Goal: Transaction & Acquisition: Purchase product/service

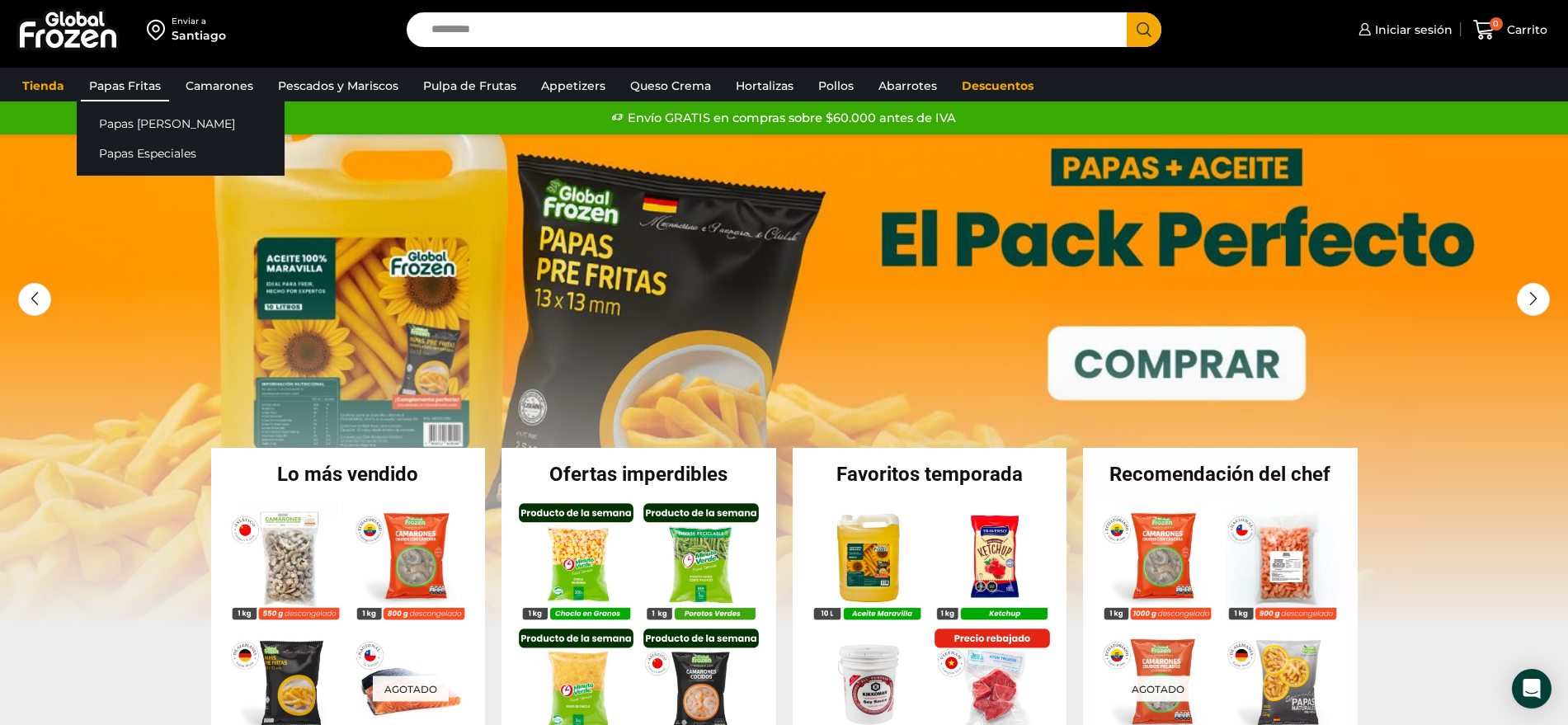
click at [145, 81] on link "Papas Fritas" at bounding box center [125, 85] width 88 height 31
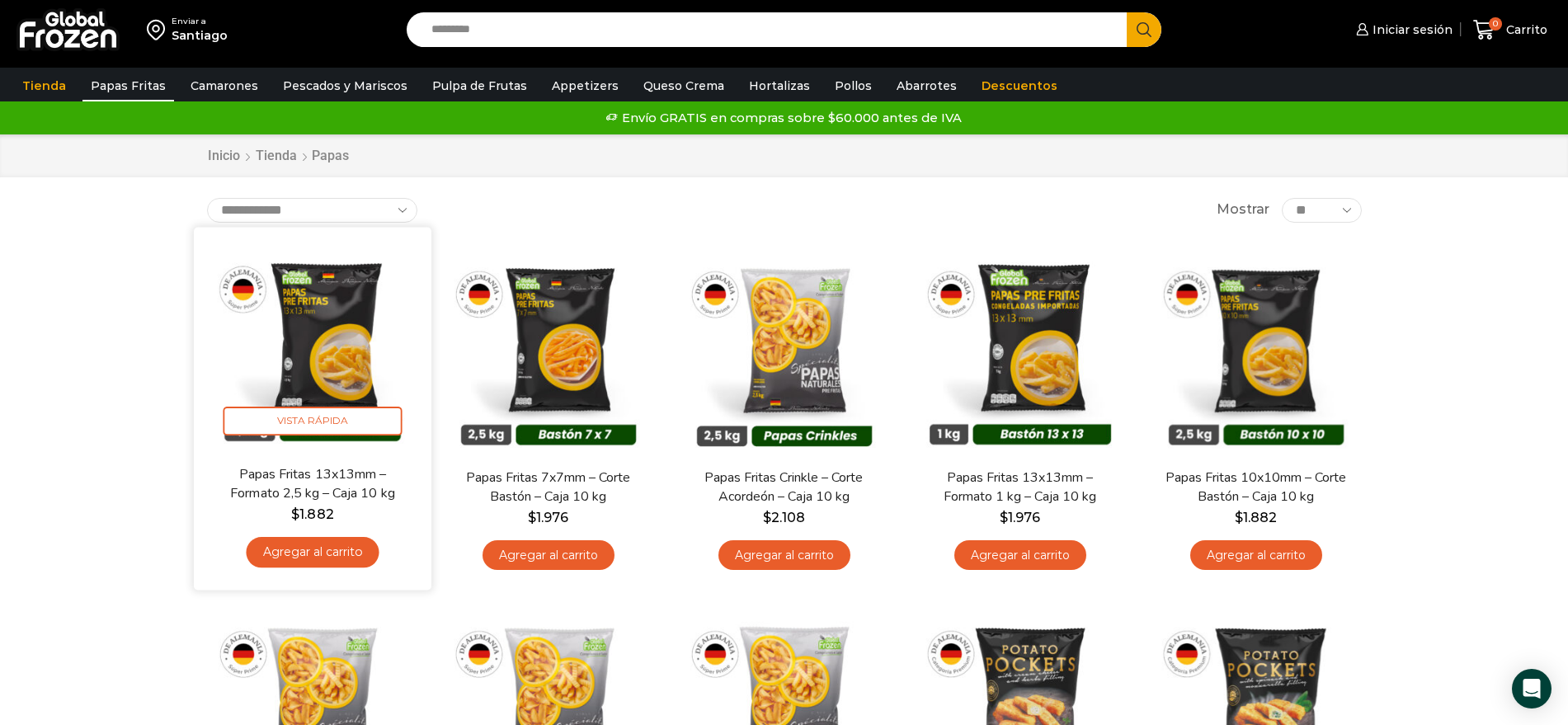
click at [331, 559] on link "Agregar al carrito" at bounding box center [312, 552] width 133 height 30
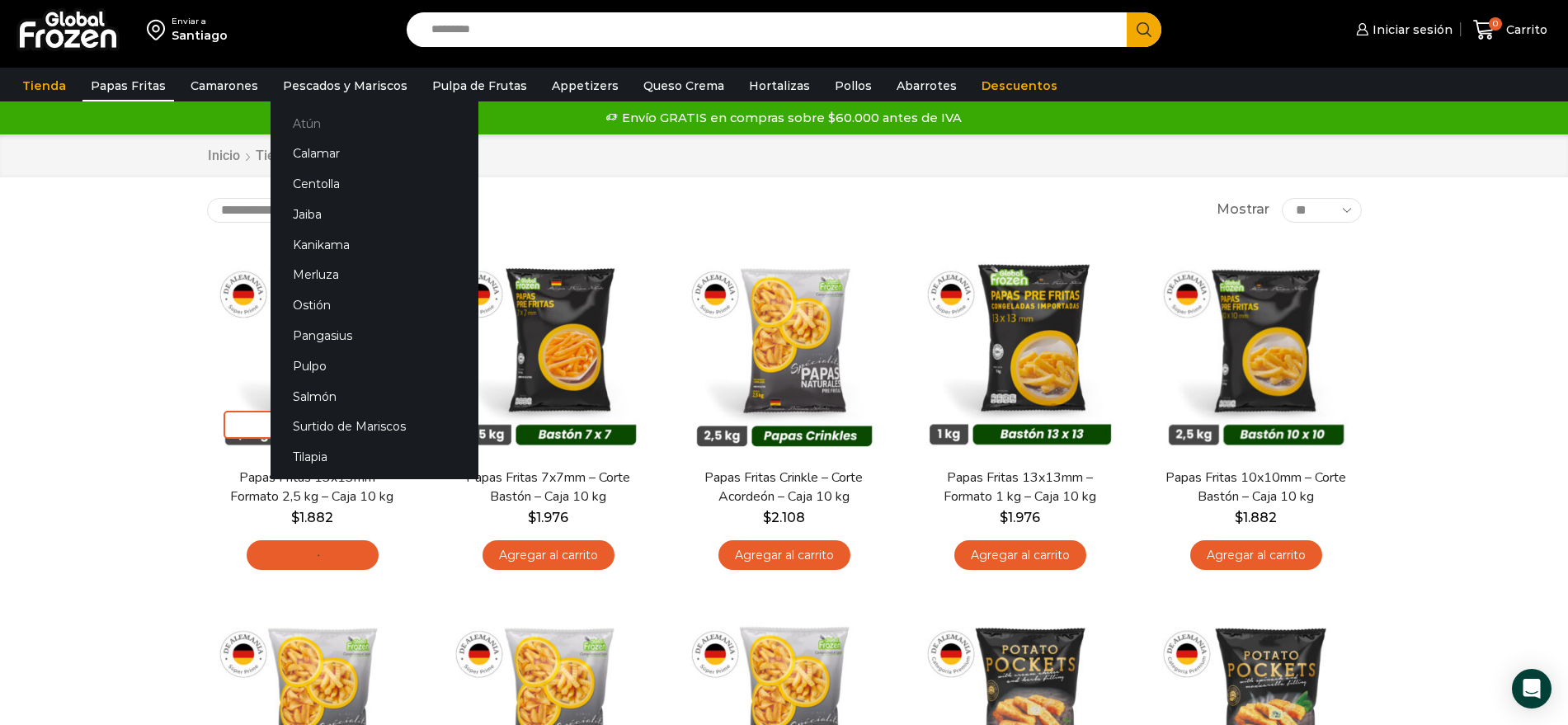
click at [304, 128] on link "Atún" at bounding box center [374, 123] width 208 height 30
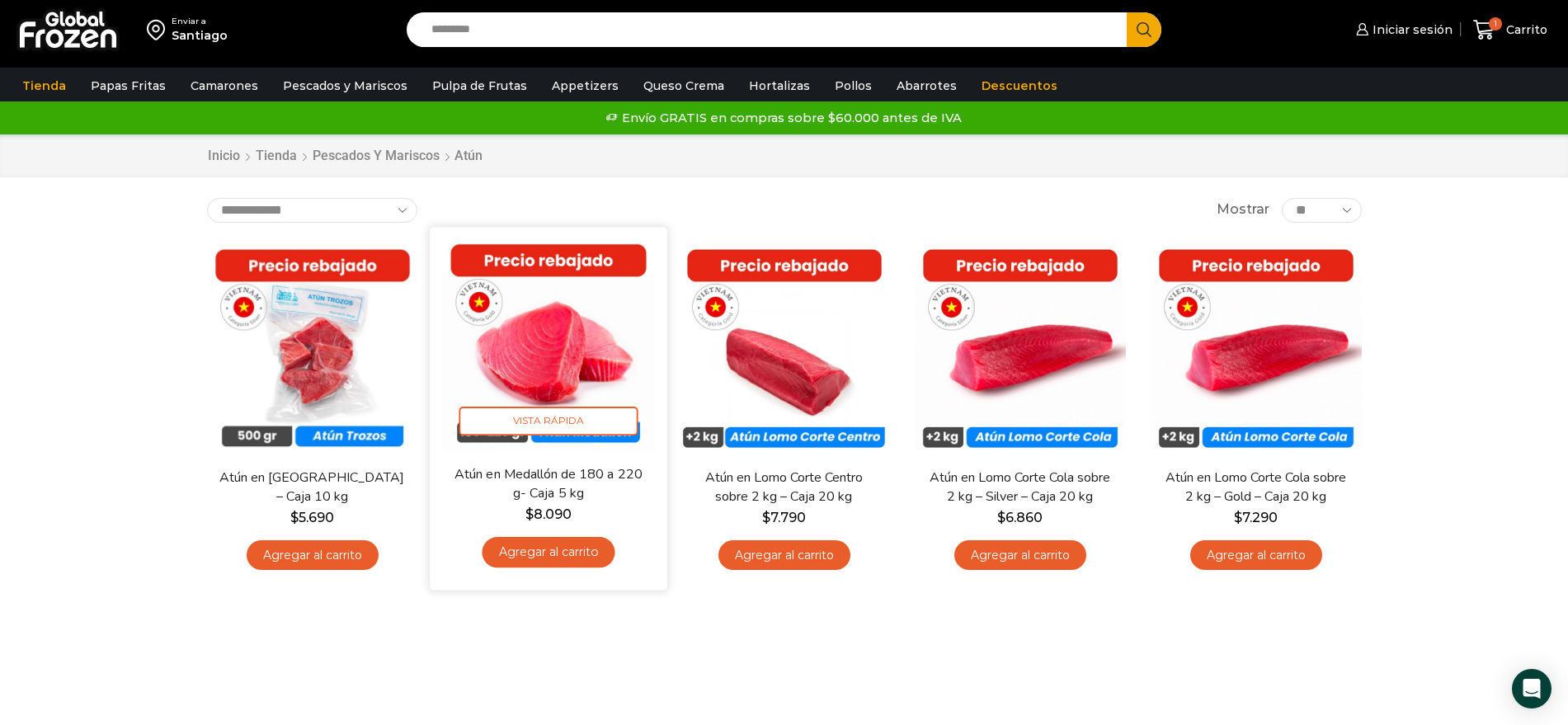
click at [582, 558] on link "Agregar al carrito" at bounding box center [548, 552] width 133 height 30
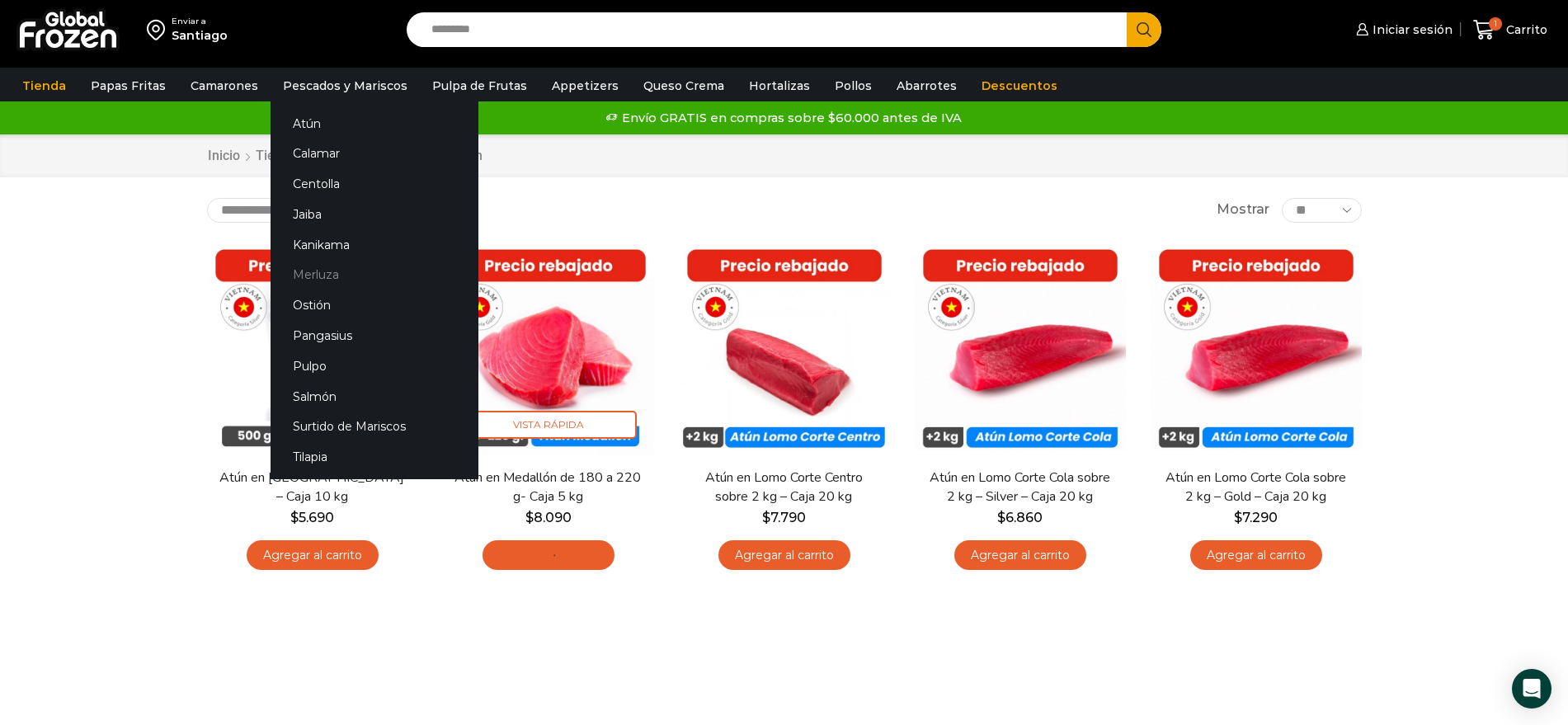
click at [314, 278] on link "Merluza" at bounding box center [374, 275] width 208 height 30
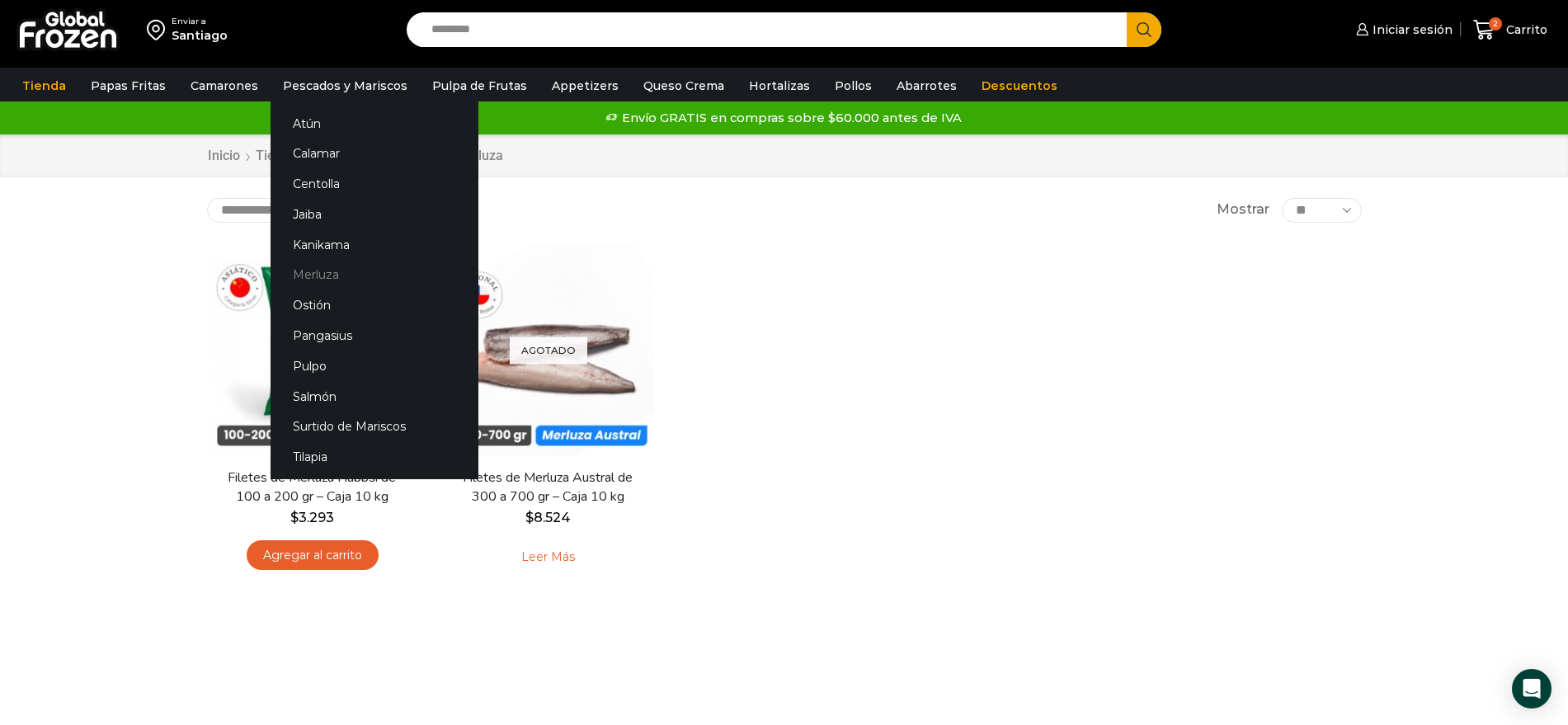
click at [306, 279] on link "Merluza" at bounding box center [374, 275] width 208 height 30
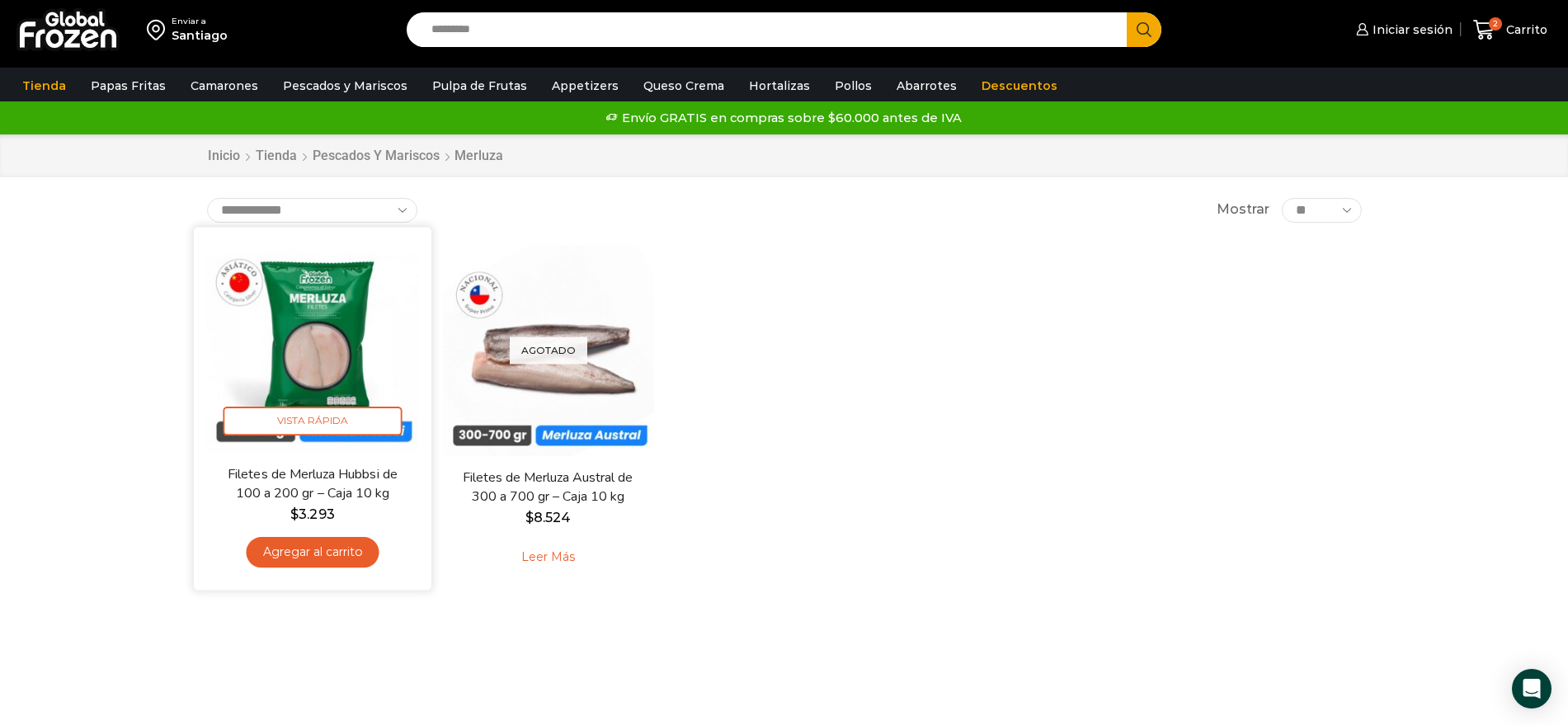
click at [255, 556] on link "Agregar al carrito" at bounding box center [312, 552] width 133 height 30
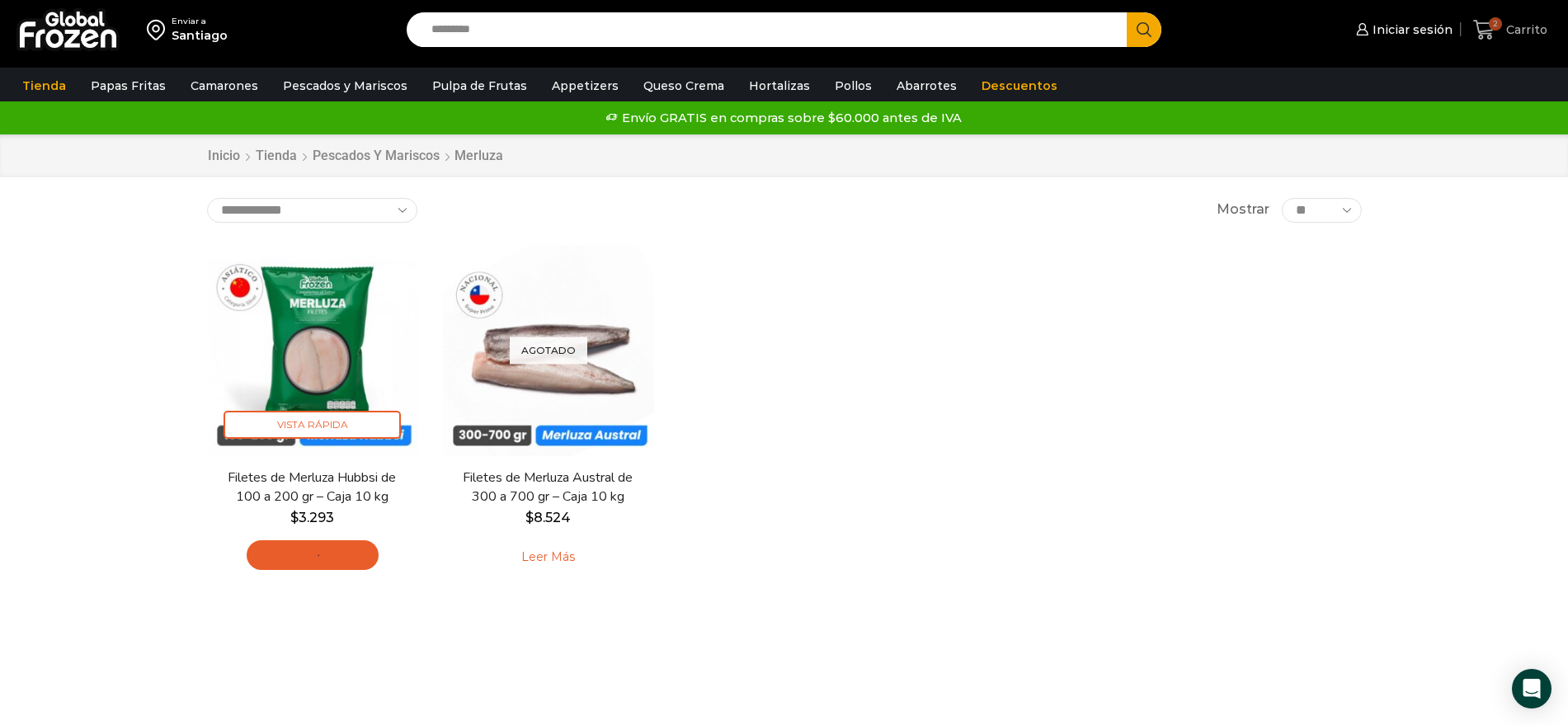
click at [1500, 30] on span "2" at bounding box center [1488, 30] width 29 height 22
click at [1519, 26] on span "Carrito" at bounding box center [1525, 30] width 46 height 17
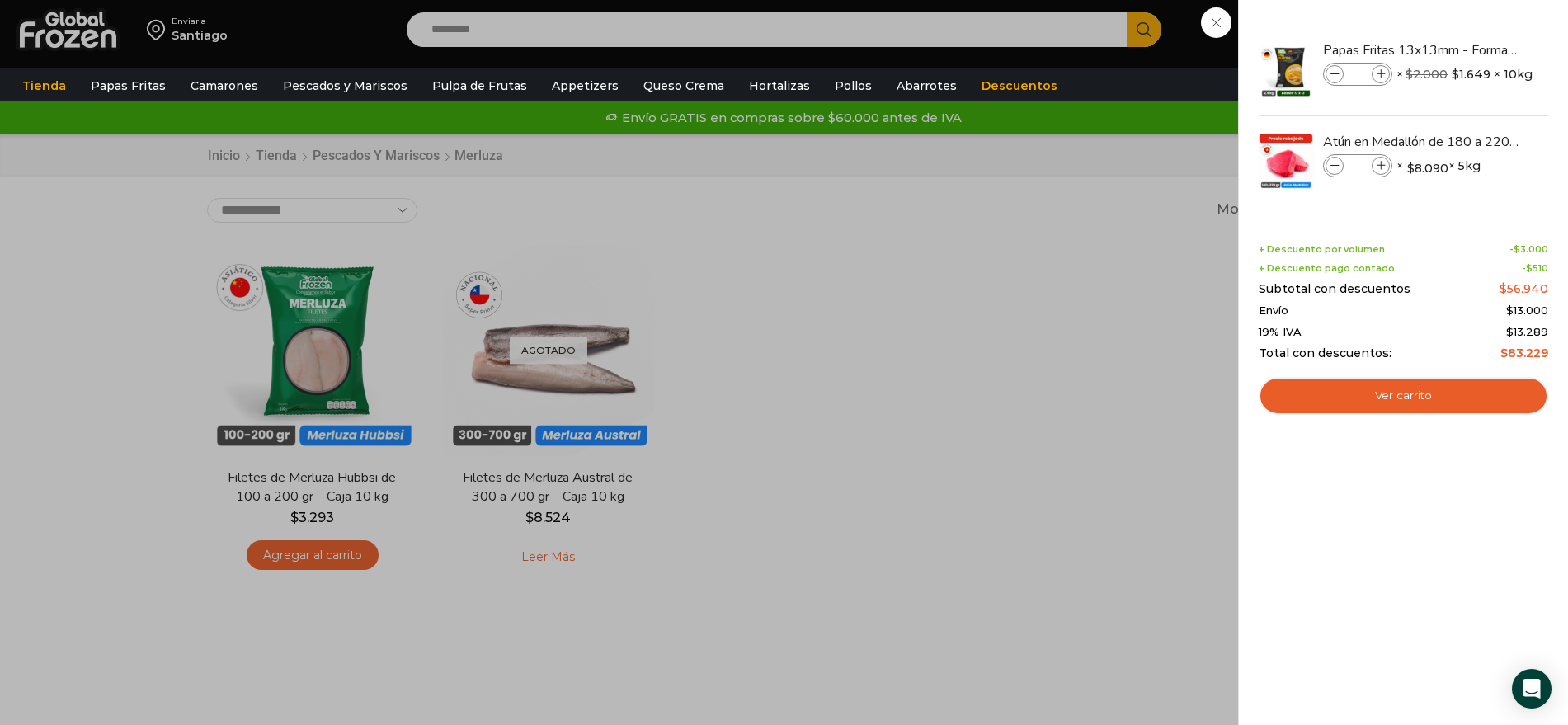
click at [1469, 50] on div "2 Carrito 2 2 Shopping Cart * $" at bounding box center [1511, 30] width 83 height 39
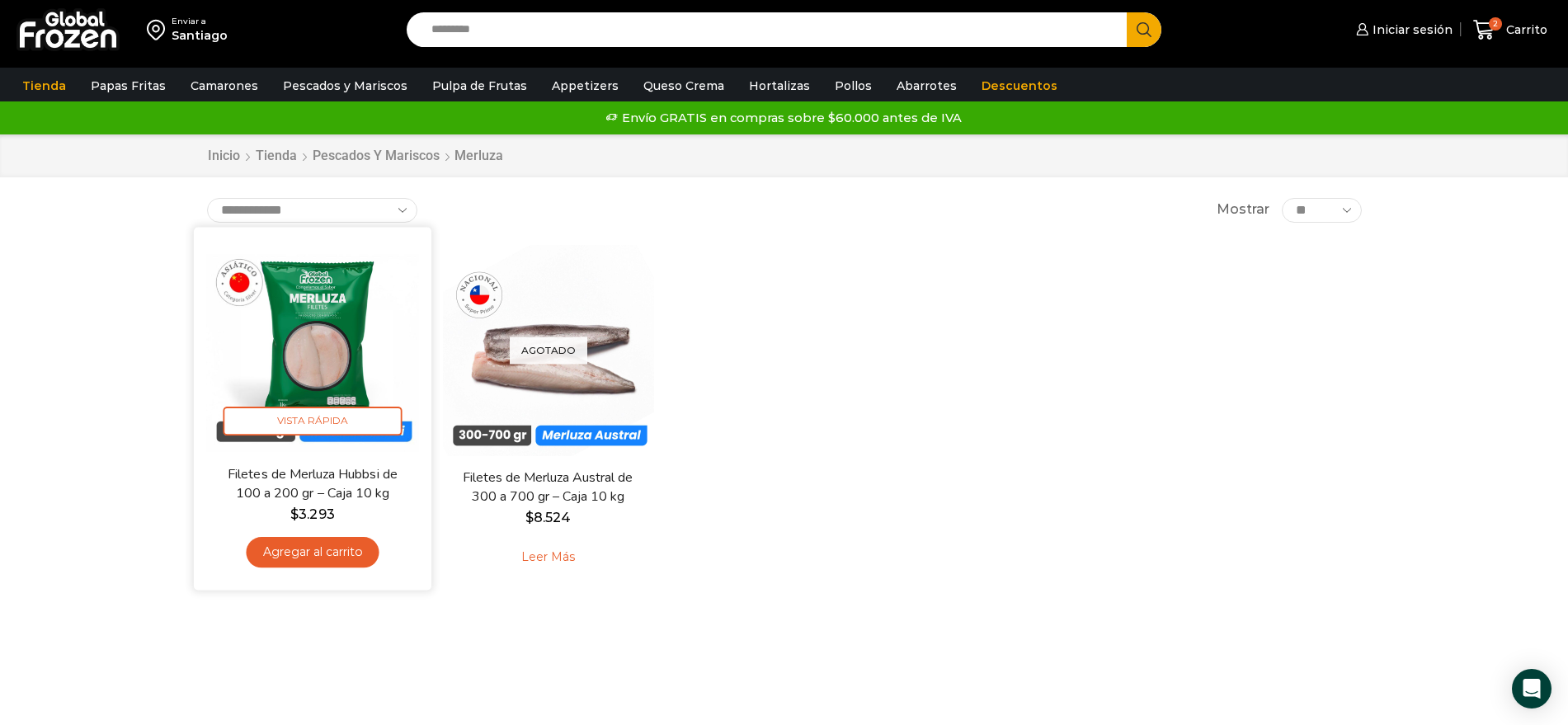
click at [320, 559] on link "Agregar al carrito" at bounding box center [312, 552] width 133 height 30
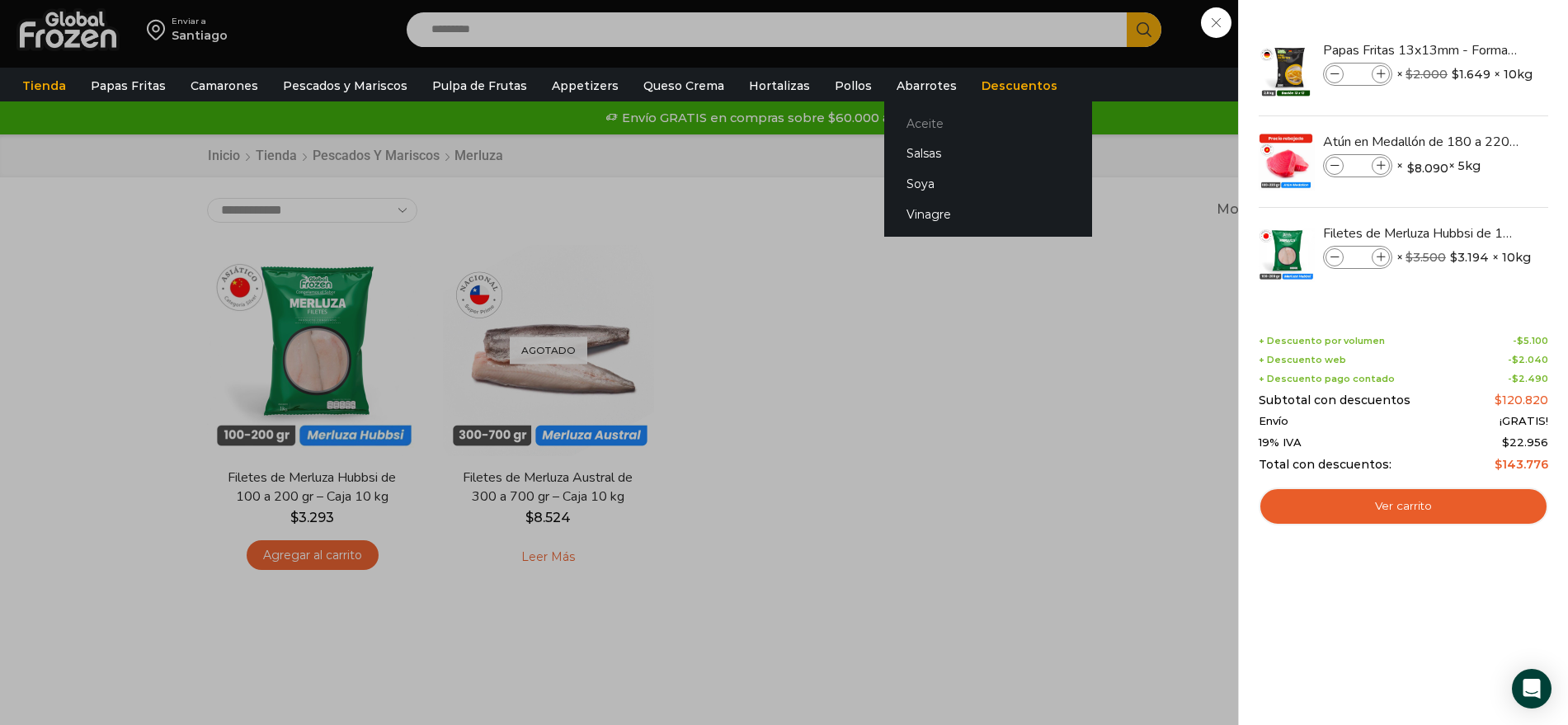
click at [884, 132] on link "Aceite" at bounding box center [988, 123] width 208 height 30
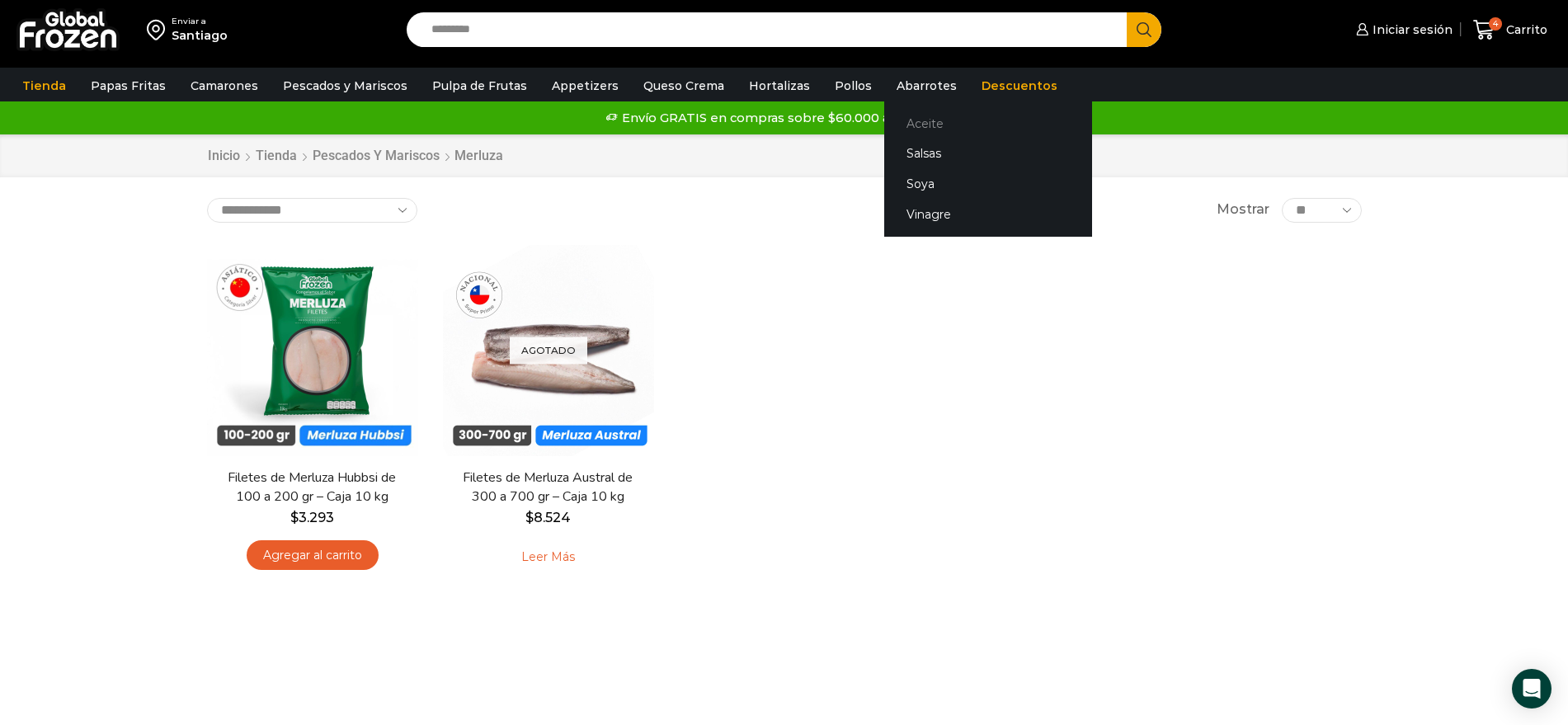
click at [891, 122] on link "Aceite" at bounding box center [988, 123] width 208 height 30
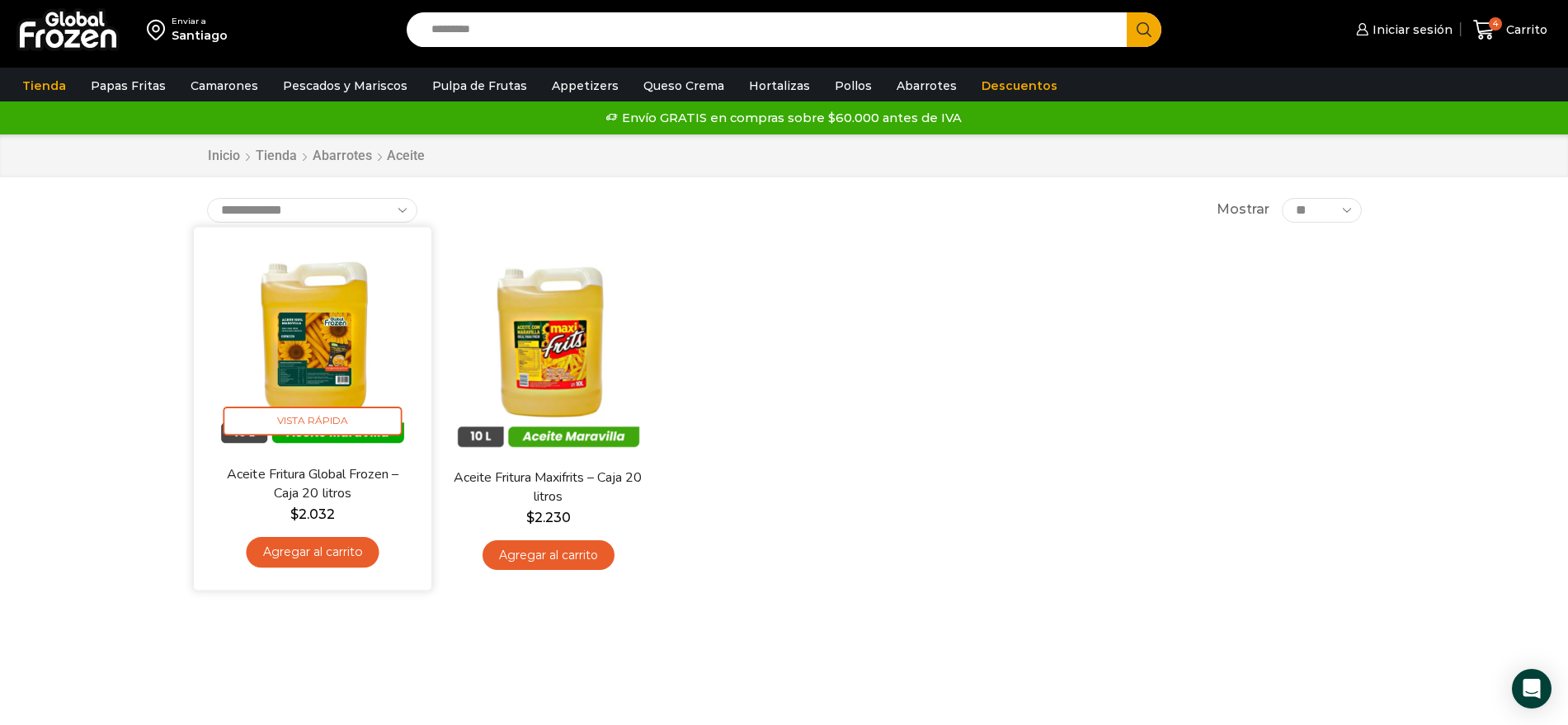
click at [331, 541] on link "Agregar al carrito" at bounding box center [312, 552] width 133 height 30
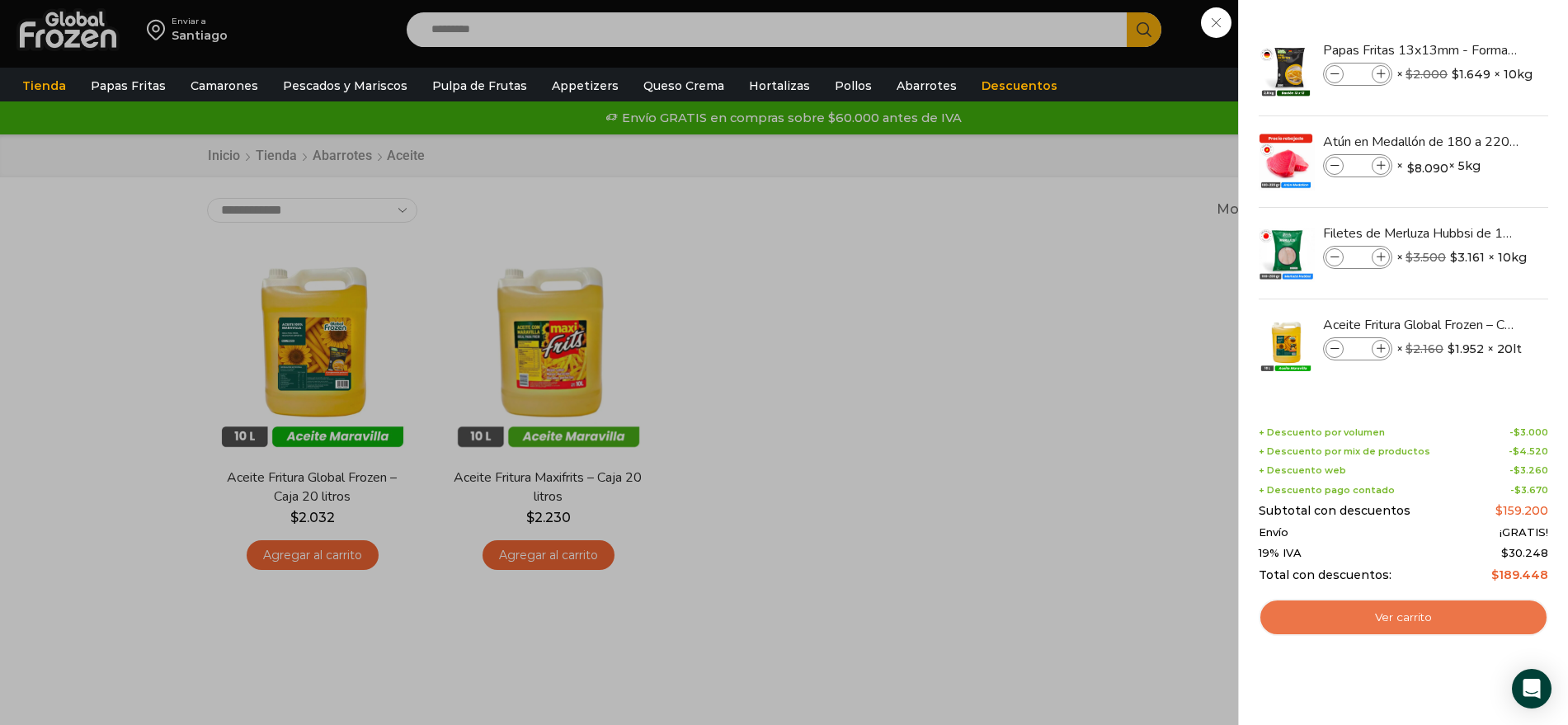
click at [1376, 599] on link "Ver carrito" at bounding box center [1403, 618] width 290 height 38
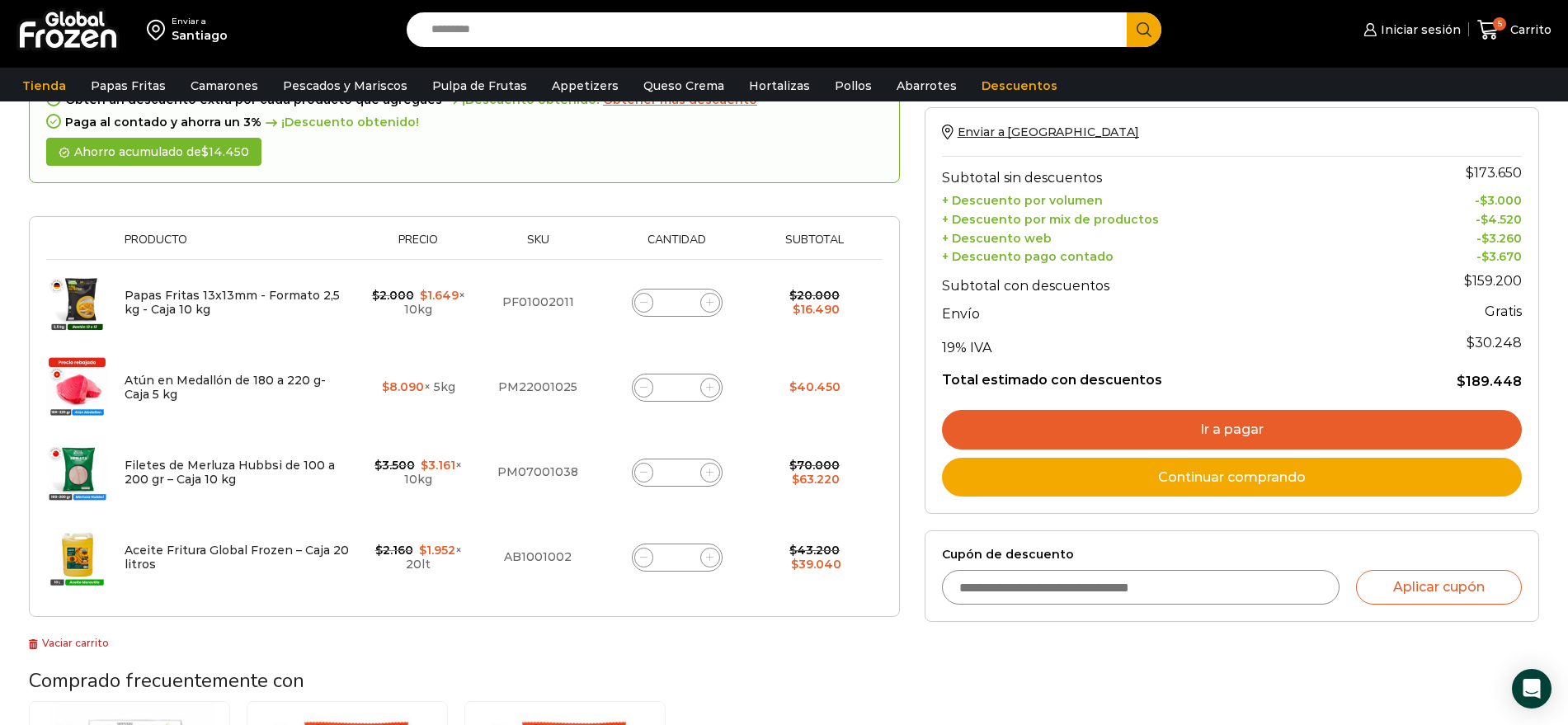
scroll to position [206, 0]
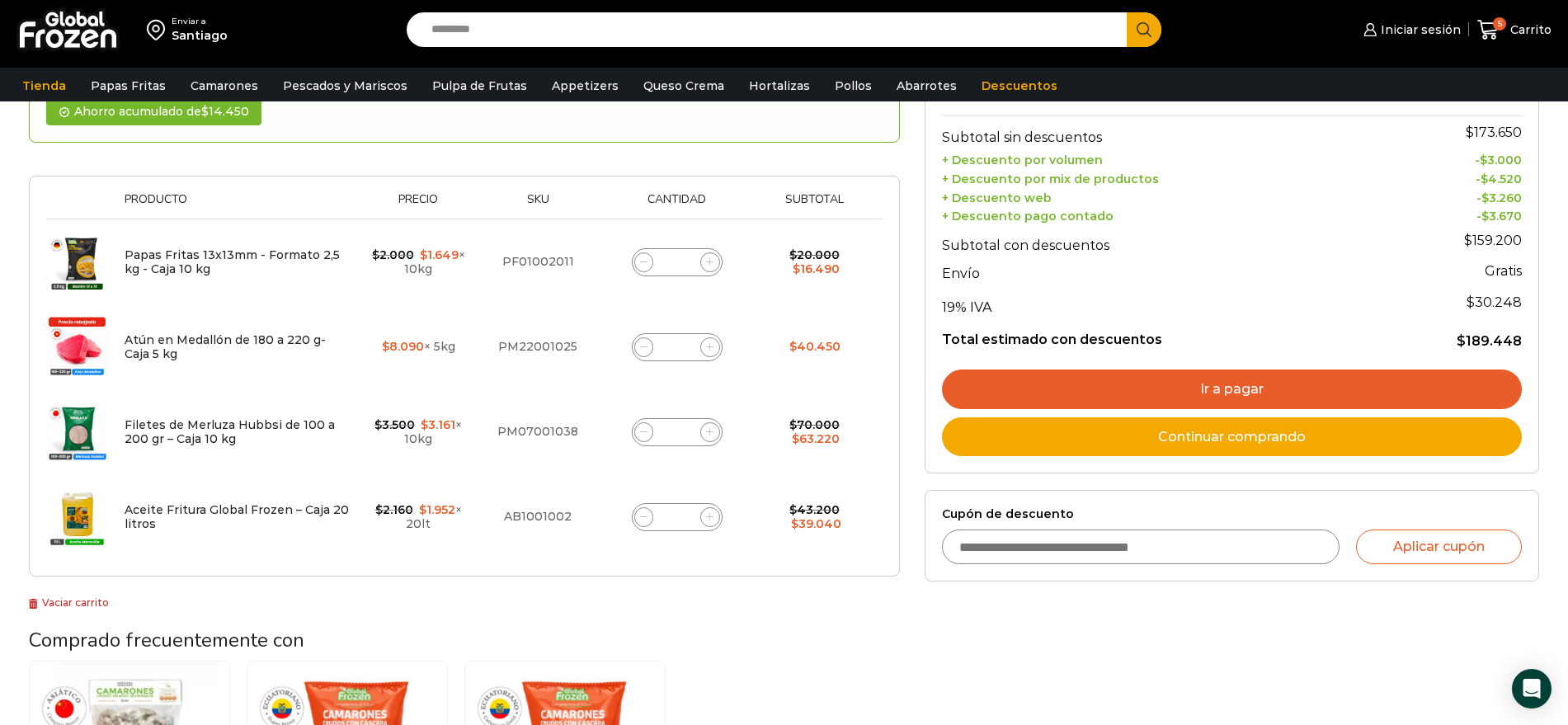
click at [947, 689] on div "Selecciona la forma de pago Contado (Ahorra un 3% en tu compra) Seleccionar Env…" at bounding box center [1232, 471] width 639 height 1001
click at [650, 436] on span at bounding box center [644, 432] width 19 height 19
type input "*"
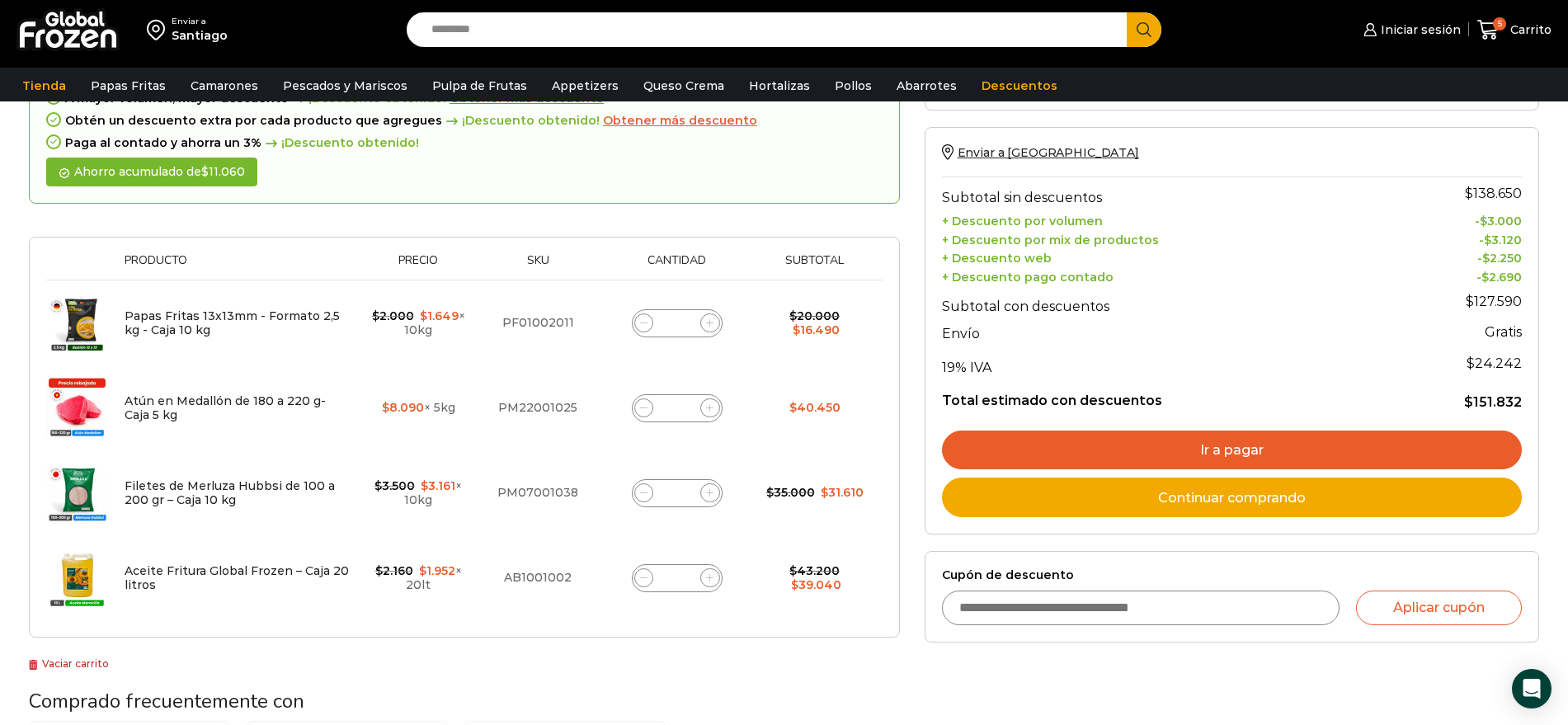
drag, startPoint x: 1047, startPoint y: 666, endPoint x: 1002, endPoint y: 679, distance: 46.8
click at [1048, 666] on div "Selecciona la forma de pago Contado (Ahorra un 3% en tu compra) Seleccionar Env…" at bounding box center [1232, 531] width 639 height 1001
